Goal: Task Accomplishment & Management: Use online tool/utility

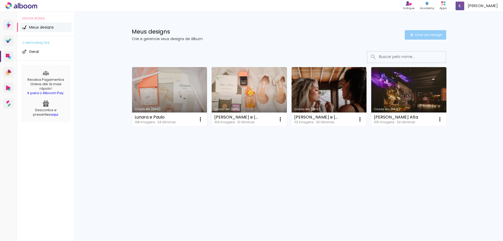
click at [417, 36] on span "Criar um design" at bounding box center [428, 34] width 27 height 3
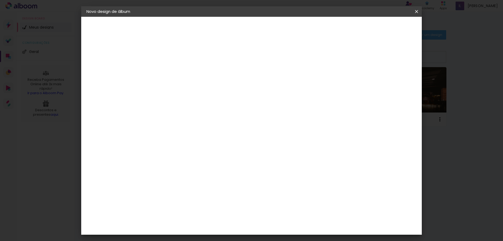
click at [172, 68] on input at bounding box center [172, 70] width 0 height 8
type input "[PERSON_NAME] e Zeca"
type paper-input "[PERSON_NAME] e Zeca"
click at [0, 0] on slot "Avançar" at bounding box center [0, 0] width 0 height 0
click at [183, 102] on input at bounding box center [185, 99] width 53 height 7
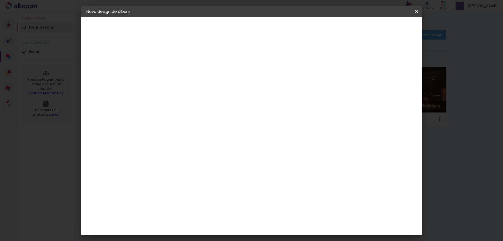
type input "via"
type paper-input "via"
click at [186, 119] on div "Viacolor" at bounding box center [177, 118] width 17 height 4
click at [256, 31] on paper-button "Avançar" at bounding box center [243, 27] width 26 height 9
click at [199, 95] on div at bounding box center [185, 95] width 27 height 1
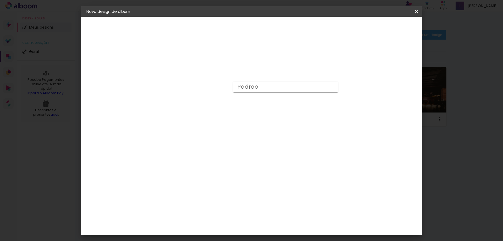
click at [263, 88] on paper-item "Padrão" at bounding box center [285, 87] width 105 height 10
type input "Padrão"
click at [265, 33] on header "Modelo Escolha o modelo do álbum. Voltar Avançar" at bounding box center [207, 32] width 116 height 31
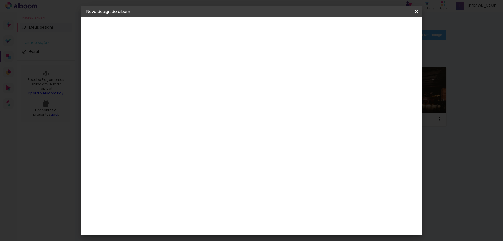
click at [0, 0] on slot "Avançar" at bounding box center [0, 0] width 0 height 0
click at [384, 27] on span "Iniciar design" at bounding box center [372, 28] width 24 height 4
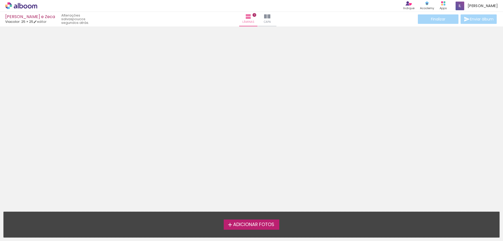
click at [262, 223] on span "Adicionar Fotos" at bounding box center [253, 224] width 41 height 5
click at [0, 0] on input "file" at bounding box center [0, 0] width 0 height 0
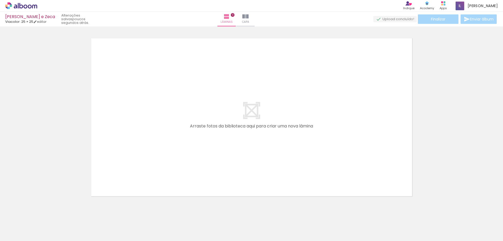
scroll to position [7, 0]
click at [43, 213] on iron-icon at bounding box center [41, 213] width 6 height 6
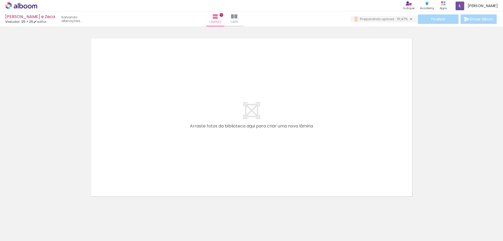
click at [43, 213] on iron-icon at bounding box center [41, 213] width 6 height 6
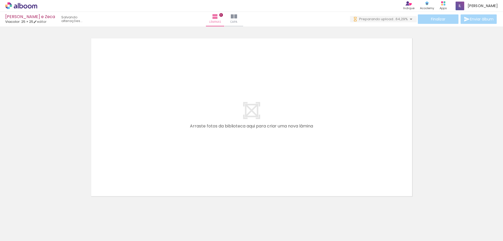
click at [43, 213] on iron-icon at bounding box center [41, 213] width 6 height 6
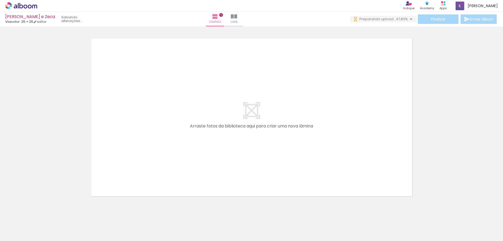
click at [43, 213] on iron-icon at bounding box center [41, 213] width 6 height 6
click at [43, 213] on quentale-thumb at bounding box center [52, 223] width 29 height 30
click at [43, 213] on iron-icon at bounding box center [41, 213] width 6 height 6
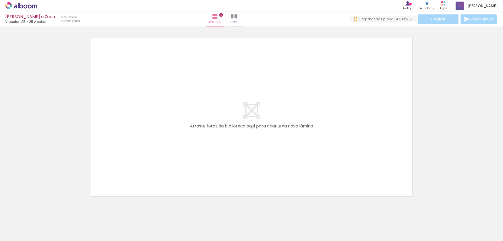
click at [43, 213] on iron-icon at bounding box center [41, 213] width 6 height 6
click at [44, 213] on iron-icon at bounding box center [41, 213] width 6 height 6
click at [44, 213] on quentale-thumb at bounding box center [52, 223] width 29 height 30
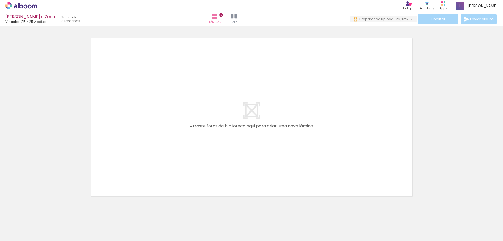
click at [44, 213] on iron-icon at bounding box center [41, 213] width 6 height 6
click at [44, 213] on quentale-thumb at bounding box center [52, 223] width 29 height 30
click at [44, 213] on iron-icon at bounding box center [41, 213] width 6 height 6
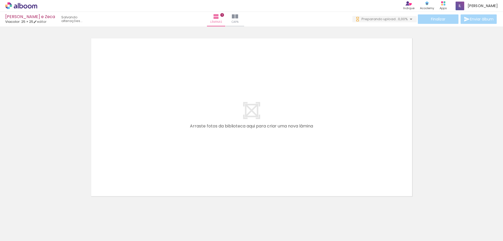
click at [44, 213] on quentale-thumb at bounding box center [52, 223] width 29 height 30
click at [44, 213] on iron-icon at bounding box center [41, 213] width 6 height 6
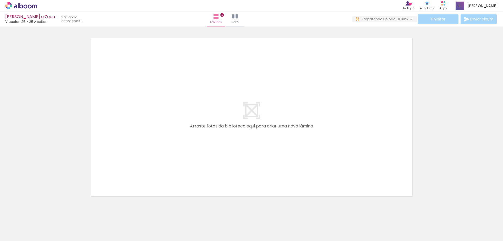
click at [44, 213] on quentale-thumb at bounding box center [52, 223] width 29 height 30
click at [44, 213] on iron-icon at bounding box center [41, 213] width 6 height 6
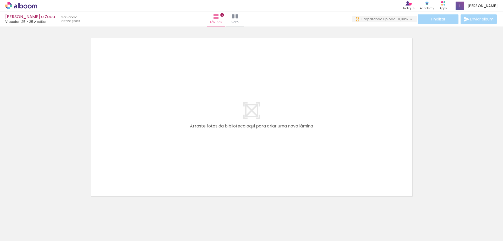
click at [44, 213] on iron-icon at bounding box center [41, 213] width 6 height 6
click at [44, 212] on iron-icon at bounding box center [41, 213] width 6 height 6
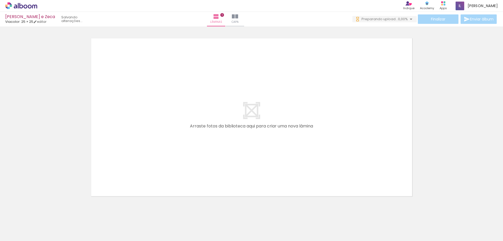
click at [44, 212] on iron-icon at bounding box center [41, 213] width 6 height 6
click at [44, 212] on quentale-thumb at bounding box center [52, 223] width 29 height 30
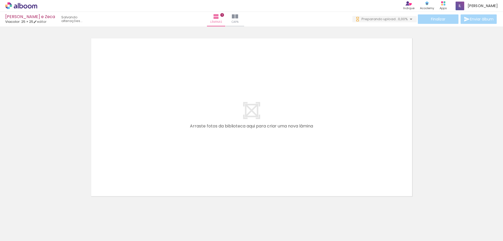
click at [44, 212] on iron-icon at bounding box center [41, 213] width 6 height 6
click at [43, 212] on iron-horizontal-list at bounding box center [37, 224] width 10 height 33
click at [44, 212] on iron-icon at bounding box center [41, 213] width 6 height 6
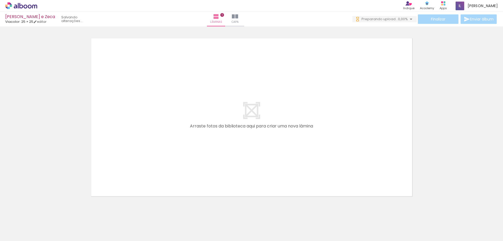
click at [43, 212] on iron-horizontal-list at bounding box center [37, 224] width 10 height 33
click at [44, 212] on iron-icon at bounding box center [41, 213] width 6 height 6
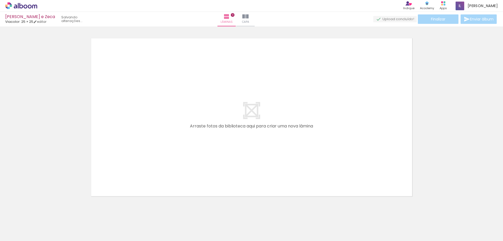
click at [43, 212] on iron-horizontal-list at bounding box center [37, 224] width 10 height 33
click at [44, 212] on iron-icon at bounding box center [41, 213] width 6 height 6
click at [43, 212] on iron-horizontal-list at bounding box center [37, 224] width 10 height 33
click at [44, 212] on iron-icon at bounding box center [41, 213] width 6 height 6
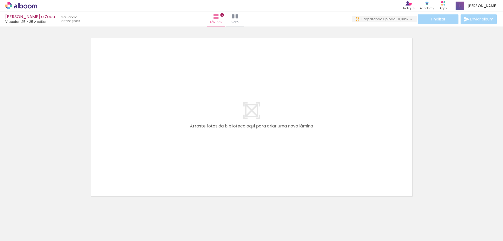
click at [43, 212] on iron-horizontal-list at bounding box center [37, 224] width 10 height 33
click at [42, 213] on iron-icon at bounding box center [41, 213] width 6 height 6
click at [42, 213] on iron-horizontal-list at bounding box center [37, 224] width 10 height 33
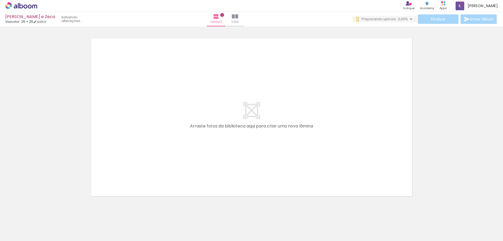
click at [42, 213] on iron-icon at bounding box center [41, 213] width 6 height 6
click at [42, 213] on iron-horizontal-list at bounding box center [37, 224] width 10 height 33
click at [42, 213] on iron-icon at bounding box center [41, 213] width 6 height 6
click at [42, 213] on iron-horizontal-list at bounding box center [37, 224] width 10 height 33
click at [42, 213] on iron-icon at bounding box center [41, 213] width 6 height 6
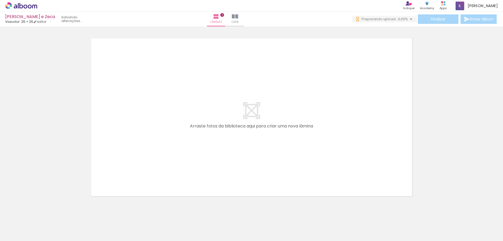
click at [42, 213] on iron-icon at bounding box center [41, 213] width 6 height 6
click at [42, 213] on iron-horizontal-list at bounding box center [37, 224] width 10 height 33
click at [42, 213] on iron-icon at bounding box center [41, 213] width 6 height 6
click at [42, 213] on iron-horizontal-list at bounding box center [37, 224] width 10 height 33
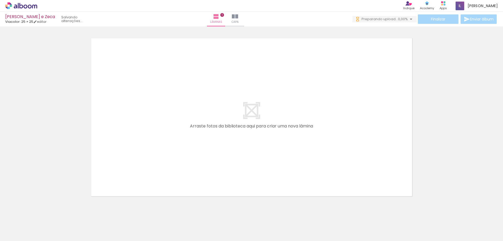
click at [42, 213] on iron-icon at bounding box center [41, 213] width 6 height 6
click at [42, 213] on iron-horizontal-list at bounding box center [37, 224] width 10 height 33
click at [42, 213] on iron-icon at bounding box center [41, 213] width 6 height 6
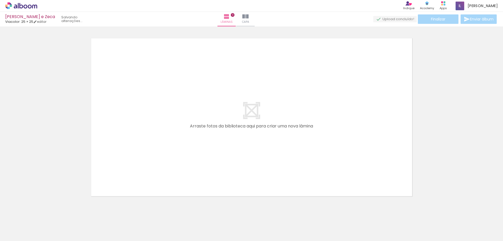
click at [42, 213] on iron-horizontal-list at bounding box center [37, 224] width 10 height 33
click at [42, 213] on iron-icon at bounding box center [41, 213] width 6 height 6
click at [42, 213] on iron-horizontal-list at bounding box center [37, 224] width 10 height 33
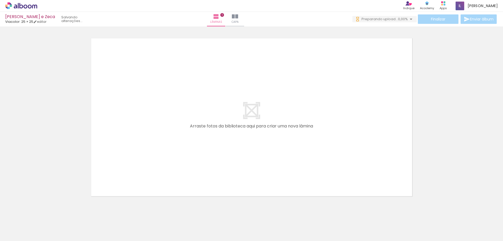
click at [42, 213] on iron-icon at bounding box center [41, 213] width 6 height 6
click at [42, 213] on iron-horizontal-list at bounding box center [37, 224] width 10 height 33
click at [42, 212] on iron-icon at bounding box center [41, 213] width 6 height 6
click at [42, 211] on iron-horizontal-list at bounding box center [37, 224] width 10 height 33
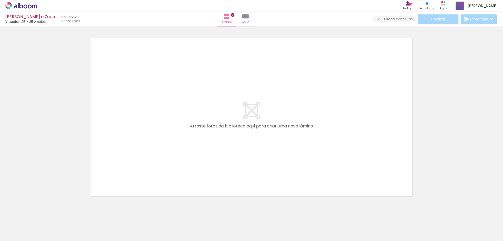
click at [42, 211] on iron-horizontal-list at bounding box center [37, 224] width 10 height 33
click at [42, 212] on iron-icon at bounding box center [41, 213] width 6 height 6
click at [42, 212] on iron-horizontal-list at bounding box center [37, 224] width 10 height 33
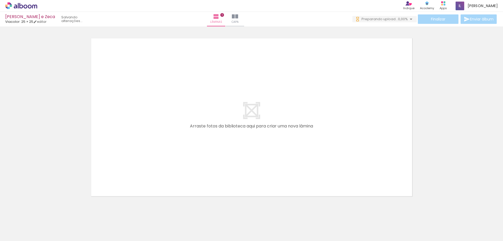
click at [42, 212] on iron-horizontal-list at bounding box center [37, 224] width 10 height 33
click at [42, 212] on iron-icon at bounding box center [41, 213] width 6 height 6
click at [43, 212] on iron-horizontal-list at bounding box center [37, 224] width 10 height 33
click at [43, 212] on iron-icon at bounding box center [41, 213] width 6 height 6
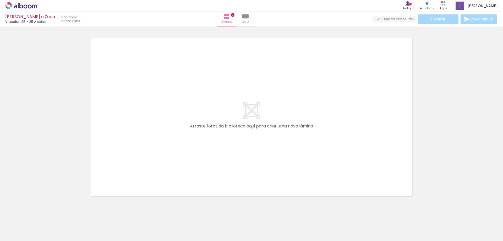
click at [43, 212] on iron-horizontal-list at bounding box center [37, 224] width 10 height 33
click at [43, 212] on iron-icon at bounding box center [41, 213] width 6 height 6
click at [43, 212] on iron-horizontal-list at bounding box center [37, 224] width 10 height 33
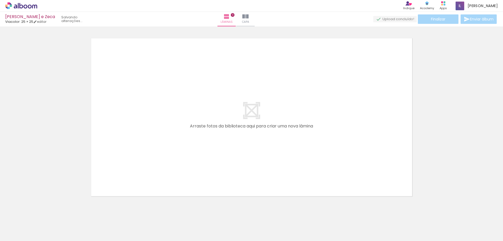
click at [43, 212] on iron-icon at bounding box center [41, 213] width 6 height 6
click at [43, 212] on iron-horizontal-list at bounding box center [37, 224] width 10 height 33
click at [43, 212] on iron-icon at bounding box center [41, 213] width 6 height 6
click at [43, 212] on iron-horizontal-list at bounding box center [37, 224] width 10 height 33
click at [43, 212] on iron-icon at bounding box center [41, 213] width 6 height 6
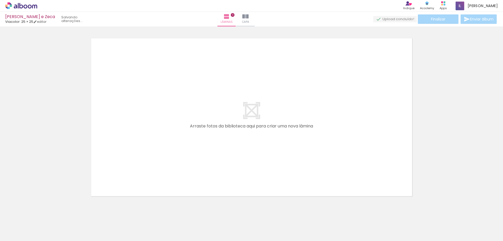
click at [43, 212] on iron-horizontal-list at bounding box center [37, 224] width 10 height 33
click at [43, 212] on iron-icon at bounding box center [41, 213] width 6 height 6
click at [43, 212] on iron-horizontal-list at bounding box center [37, 224] width 10 height 33
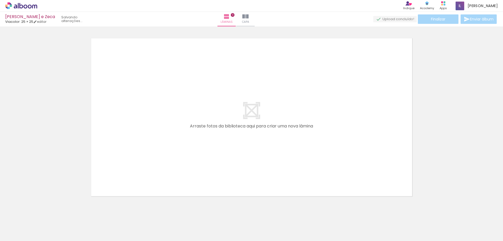
click at [43, 212] on iron-icon at bounding box center [41, 213] width 6 height 6
click at [43, 212] on iron-horizontal-list at bounding box center [37, 224] width 10 height 33
click at [43, 212] on iron-icon at bounding box center [41, 213] width 6 height 6
click at [43, 212] on iron-horizontal-list at bounding box center [37, 224] width 10 height 33
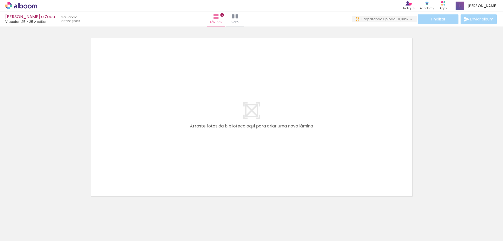
click at [43, 212] on iron-icon at bounding box center [41, 213] width 6 height 6
click at [43, 212] on div at bounding box center [53, 223] width 24 height 24
click at [43, 212] on iron-horizontal-list at bounding box center [37, 224] width 10 height 33
click at [43, 212] on iron-icon at bounding box center [41, 213] width 6 height 6
click at [43, 212] on iron-horizontal-list at bounding box center [37, 224] width 10 height 33
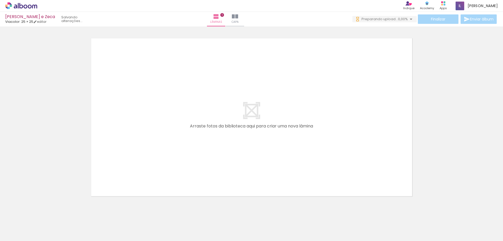
click at [43, 212] on iron-icon at bounding box center [41, 213] width 6 height 6
click at [43, 212] on iron-horizontal-list at bounding box center [37, 224] width 10 height 33
click at [43, 212] on iron-icon at bounding box center [41, 213] width 6 height 6
click at [43, 212] on iron-horizontal-list at bounding box center [37, 224] width 10 height 33
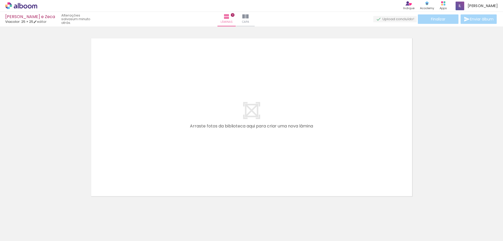
click at [43, 212] on iron-horizontal-list at bounding box center [37, 224] width 10 height 33
click at [43, 212] on iron-icon at bounding box center [41, 213] width 6 height 6
click at [43, 212] on iron-horizontal-list at bounding box center [37, 224] width 10 height 33
click at [43, 212] on iron-icon at bounding box center [41, 213] width 6 height 6
click at [43, 212] on iron-horizontal-list at bounding box center [37, 224] width 10 height 33
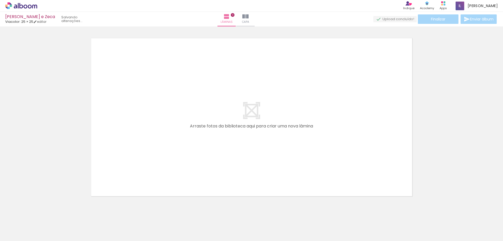
click at [43, 212] on iron-horizontal-list at bounding box center [37, 224] width 10 height 33
click at [43, 212] on iron-icon at bounding box center [41, 213] width 6 height 6
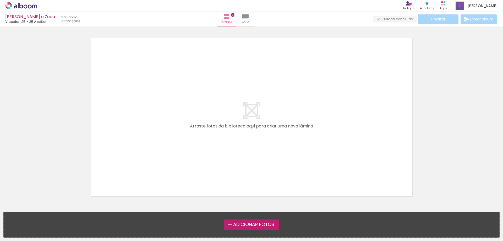
click at [10, 240] on iron-horizontal-list at bounding box center [5, 224] width 10 height 33
click at [266, 225] on span "Adicionar Fotos" at bounding box center [253, 224] width 41 height 5
click at [0, 0] on input "file" at bounding box center [0, 0] width 0 height 0
